Goal: Find specific page/section: Find specific page/section

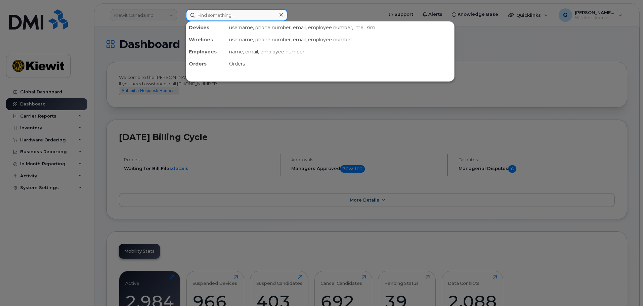
click at [267, 16] on input at bounding box center [237, 15] width 102 height 12
paste input "00450522"
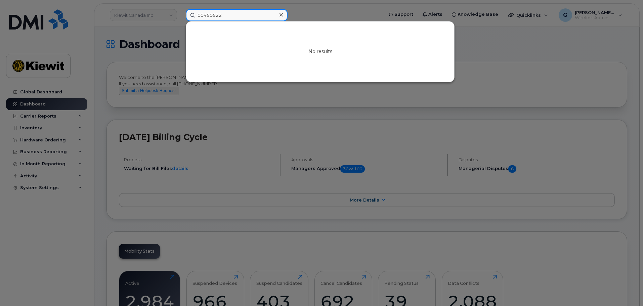
drag, startPoint x: 202, startPoint y: 19, endPoint x: 176, endPoint y: 16, distance: 26.7
click at [180, 16] on div "00450522 No results" at bounding box center [281, 15] width 203 height 12
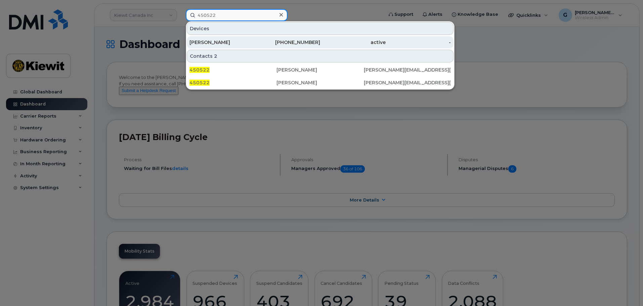
type input "450522"
click at [249, 41] on div "[PERSON_NAME]" at bounding box center [221, 42] width 65 height 7
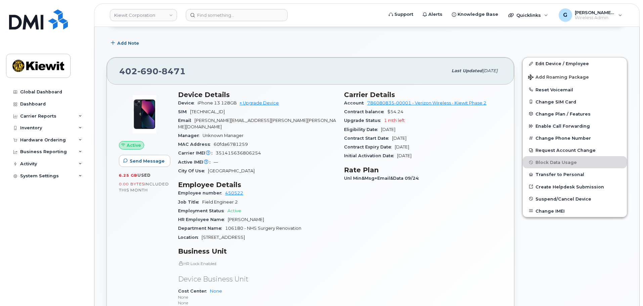
scroll to position [101, 0]
